Goal: Information Seeking & Learning: Learn about a topic

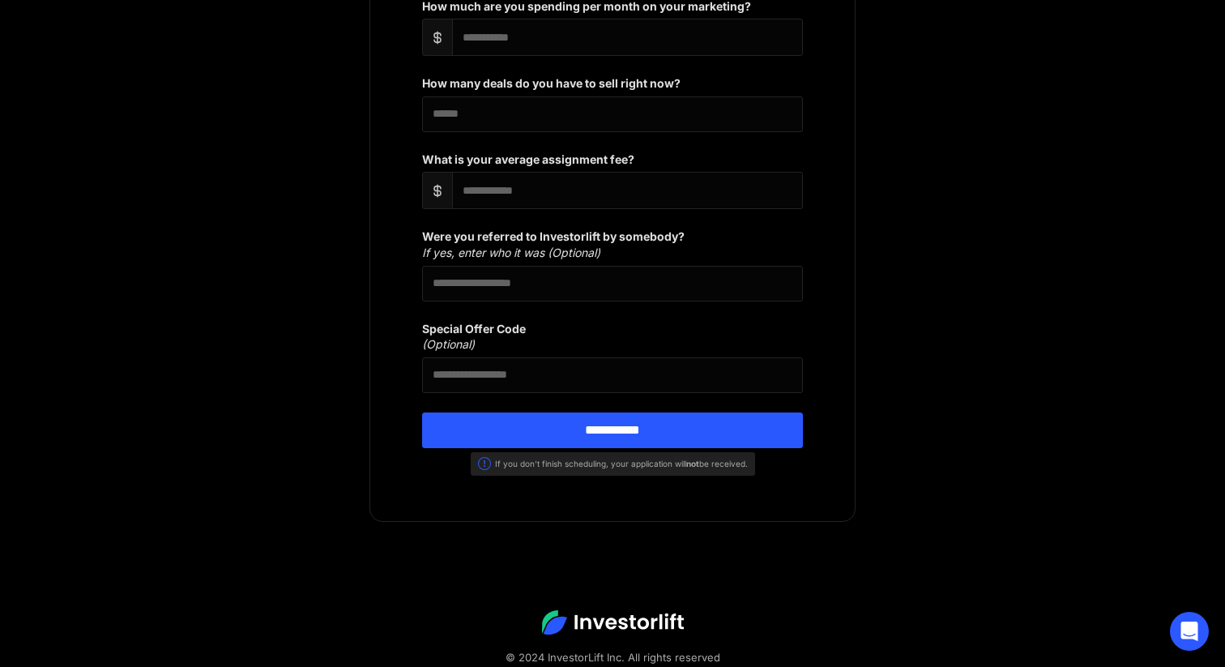
scroll to position [1391, 0]
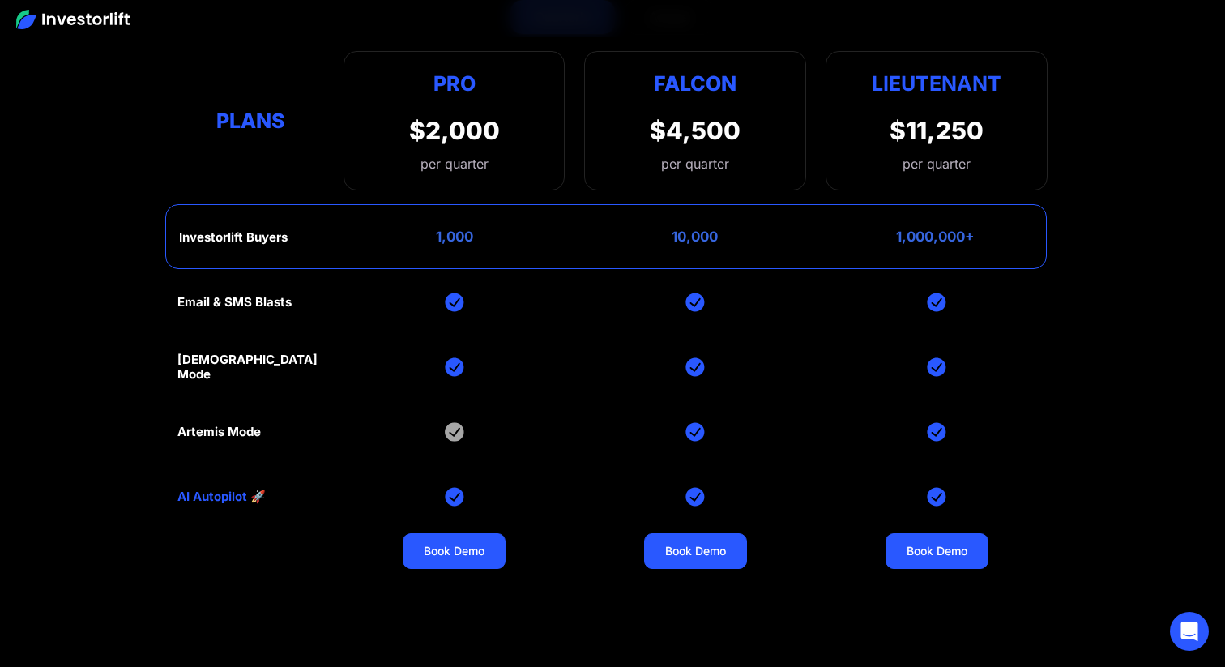
scroll to position [6630, 0]
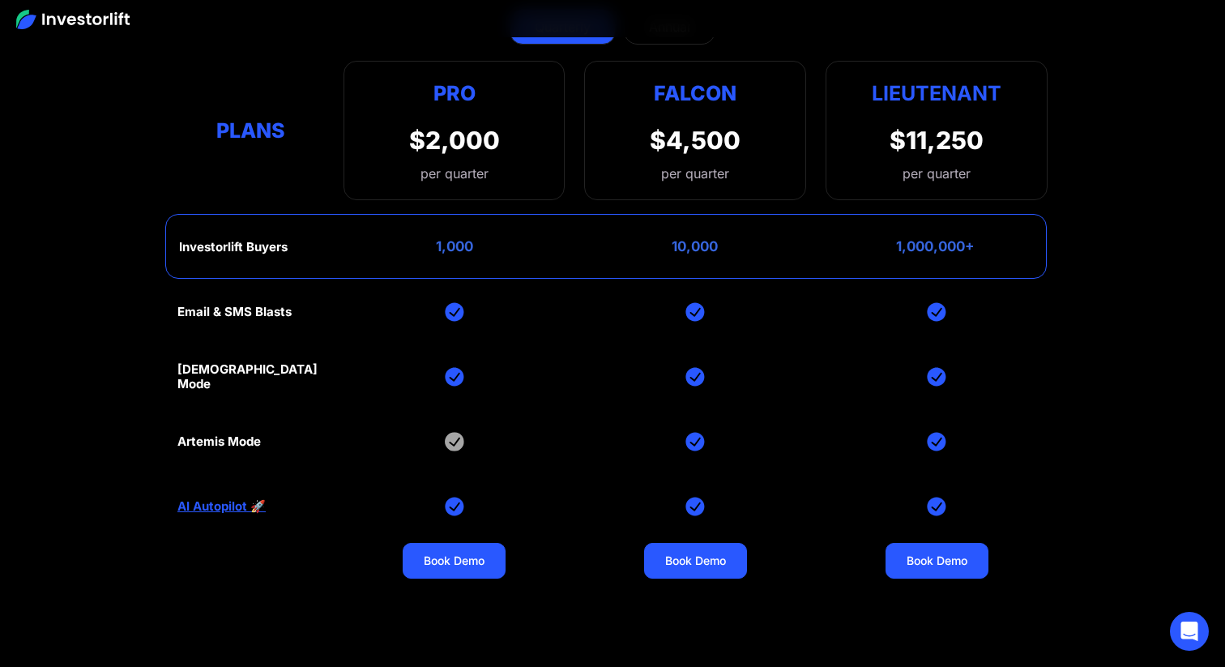
click at [224, 499] on link "AI Autopilot 🚀" at bounding box center [221, 506] width 88 height 15
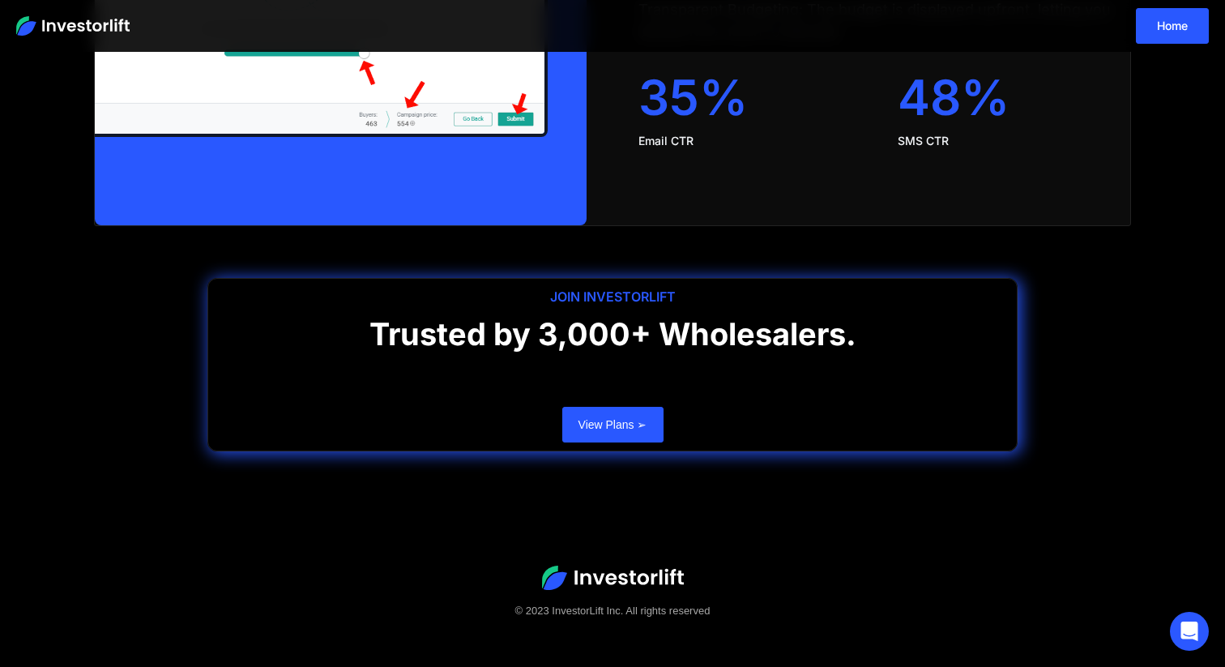
scroll to position [3343, 0]
